Goal: Task Accomplishment & Management: Use online tool/utility

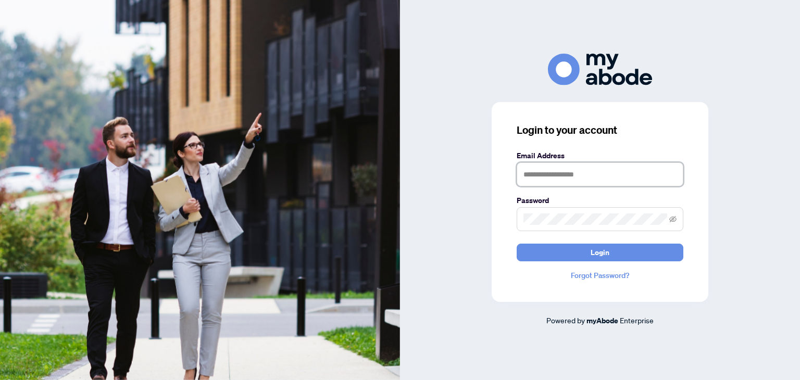
click at [548, 174] on input "text" at bounding box center [600, 175] width 167 height 24
type input "**********"
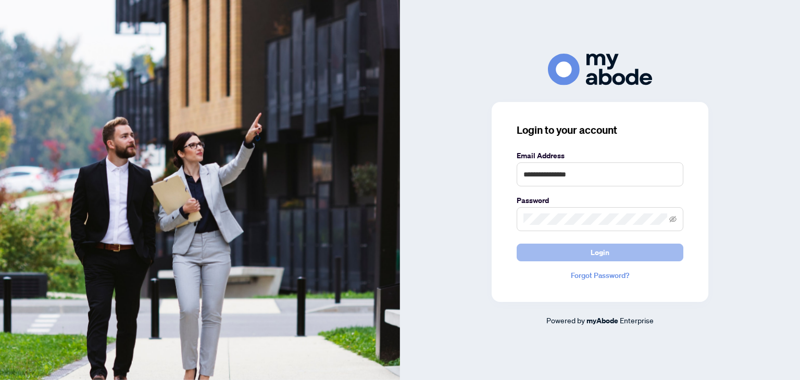
click at [602, 251] on span "Login" at bounding box center [600, 252] width 19 height 17
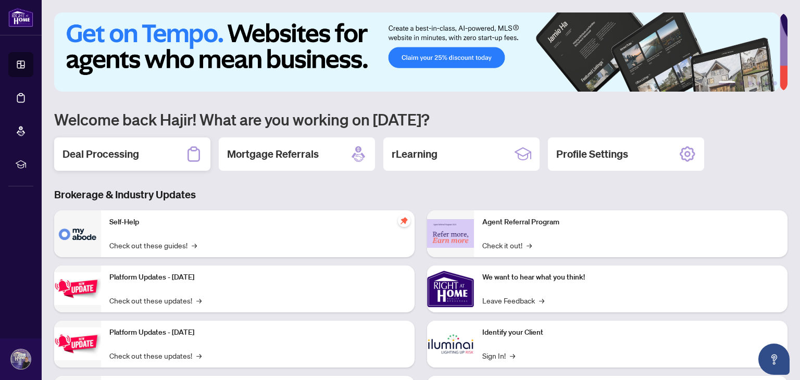
click at [116, 151] on h2 "Deal Processing" at bounding box center [101, 154] width 77 height 15
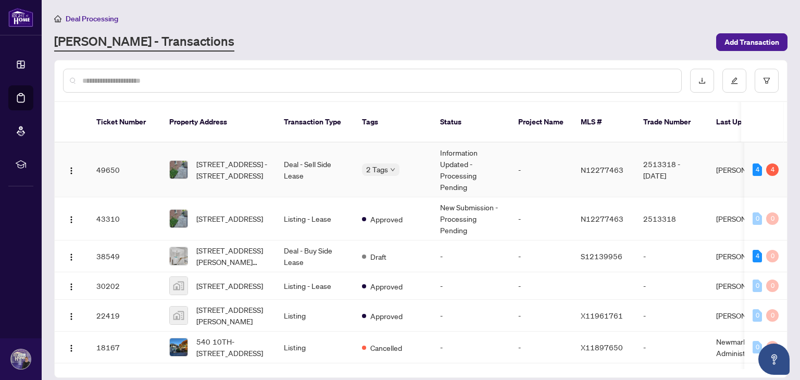
click at [538, 149] on td "-" at bounding box center [541, 170] width 63 height 55
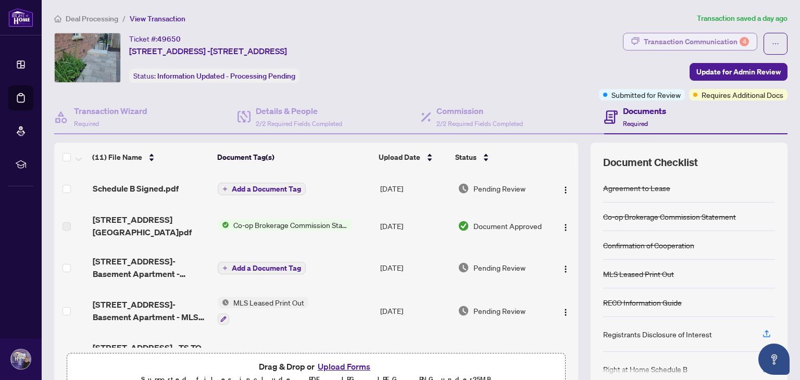
click at [701, 36] on div "Transaction Communication 4" at bounding box center [696, 41] width 105 height 17
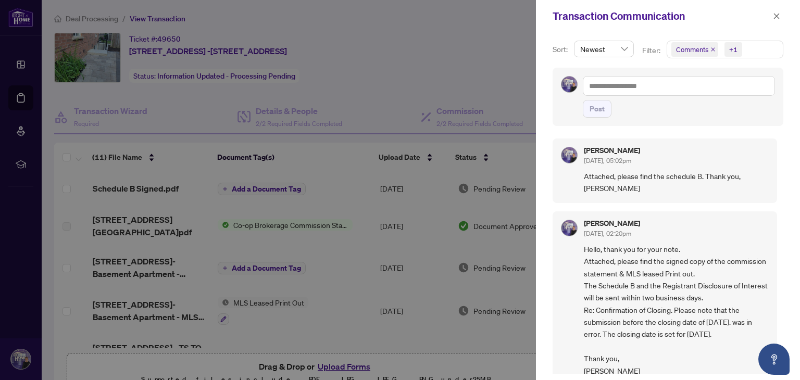
click at [490, 59] on div at bounding box center [400, 190] width 800 height 380
click at [776, 13] on icon "close" at bounding box center [776, 16] width 7 height 7
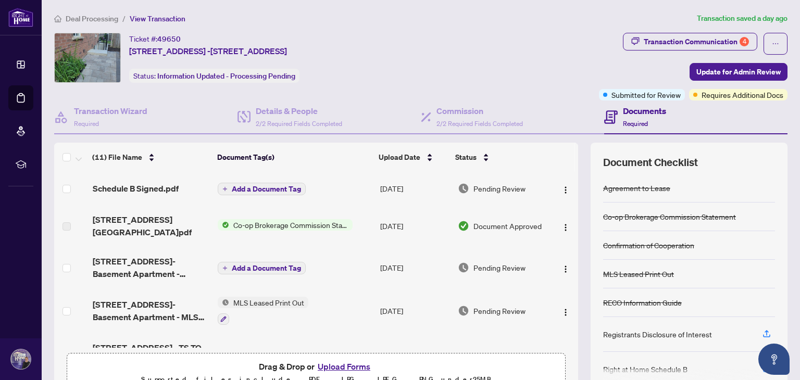
drag, startPoint x: 571, startPoint y: 203, endPoint x: 575, endPoint y: 216, distance: 14.3
click at [575, 216] on div "(11) File Name Document Tag(s) Upload Date Status Schedule B Signed.pdf Add a D…" at bounding box center [421, 270] width 734 height 255
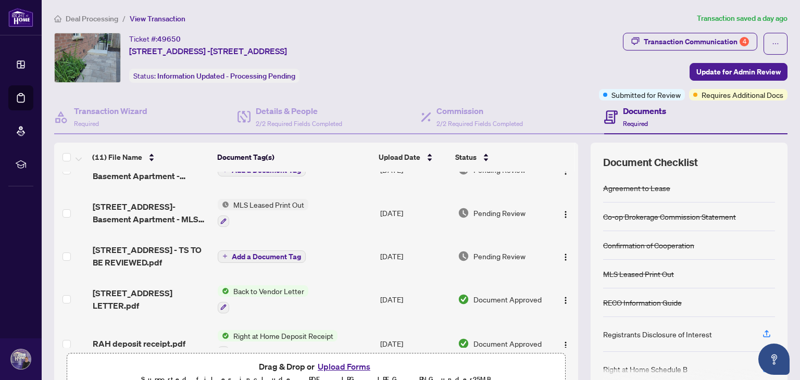
scroll to position [96, 0]
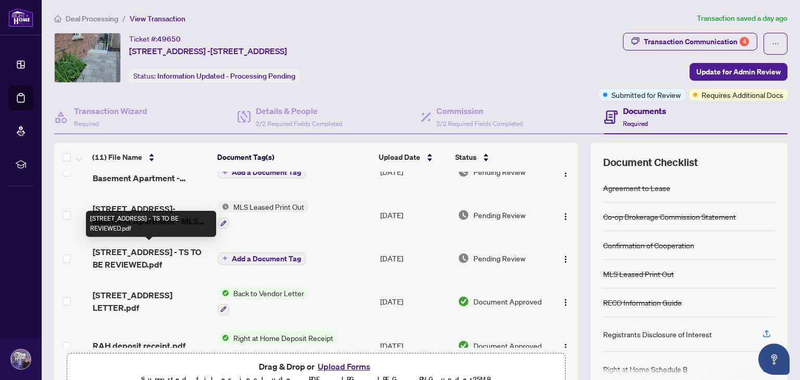
click at [185, 249] on span "105 Laurier Ave - TS TO BE REVIEWED.pdf" at bounding box center [151, 258] width 117 height 25
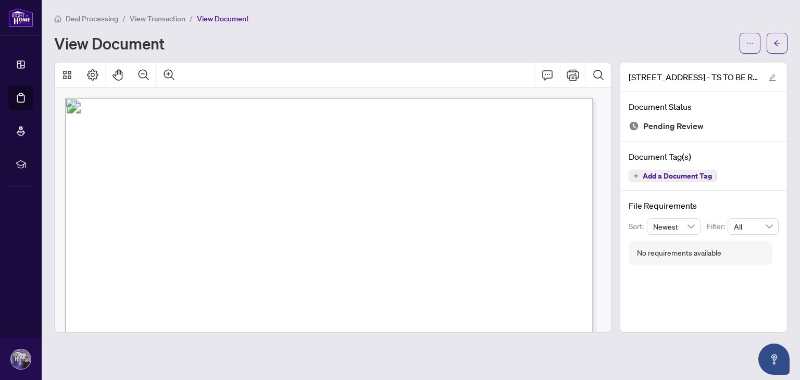
scroll to position [164, 0]
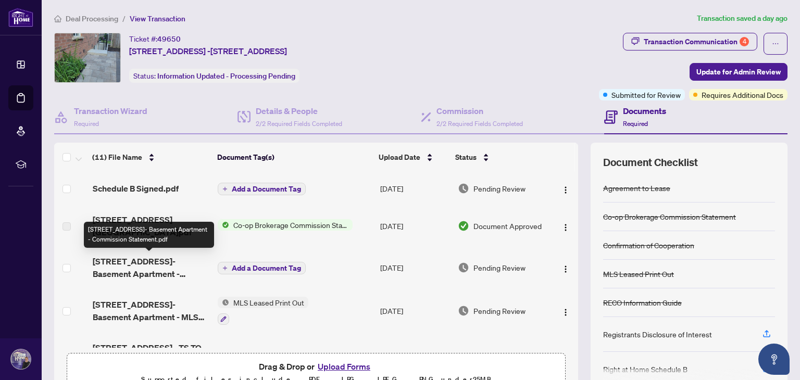
click at [160, 271] on span "105 Laurier Ave- Basement Apartment - Commission Statement.pdf" at bounding box center [151, 267] width 117 height 25
